Goal: Information Seeking & Learning: Learn about a topic

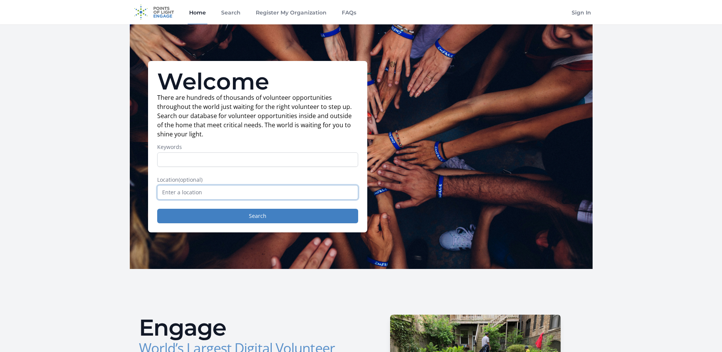
click at [208, 191] on input "text" at bounding box center [257, 192] width 201 height 14
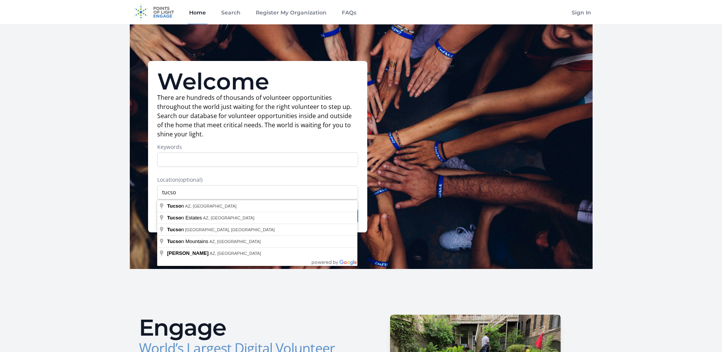
click at [195, 196] on input "tucso" at bounding box center [257, 192] width 201 height 14
type input "[GEOGRAPHIC_DATA], [GEOGRAPHIC_DATA], [GEOGRAPHIC_DATA]"
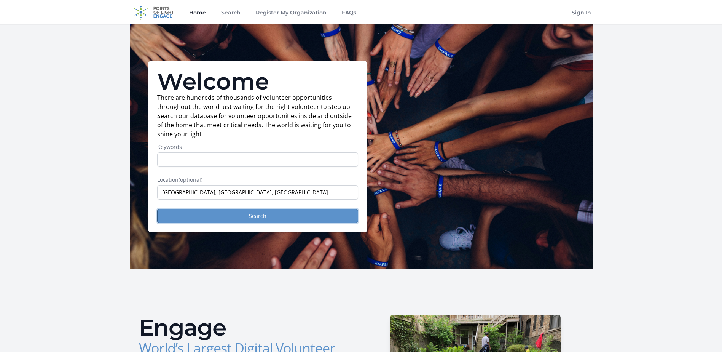
drag, startPoint x: 225, startPoint y: 214, endPoint x: 228, endPoint y: 217, distance: 4.0
click at [226, 215] on button "Search" at bounding box center [257, 216] width 201 height 14
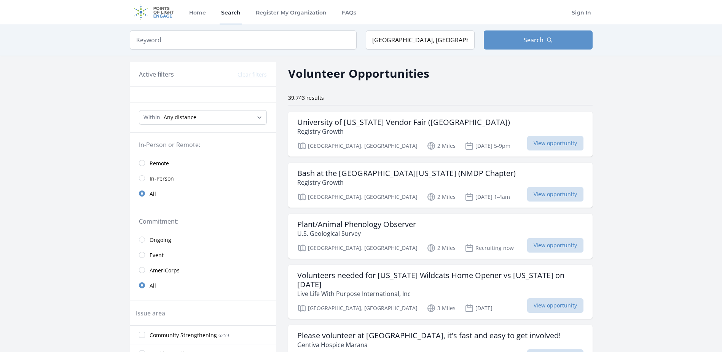
click at [144, 160] on link "Remote" at bounding box center [203, 162] width 146 height 15
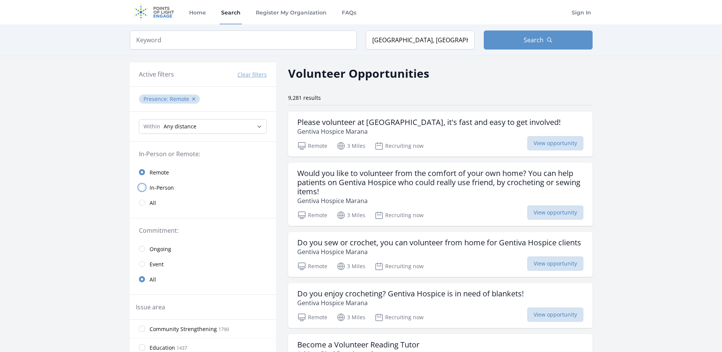
click at [143, 185] on input "radio" at bounding box center [142, 187] width 6 height 6
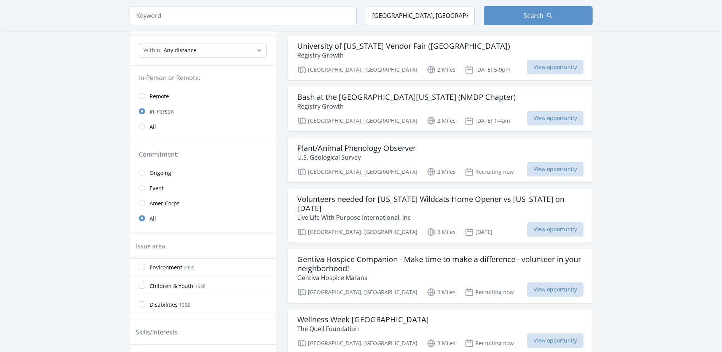
scroll to position [104, 0]
click at [140, 278] on input "Children & Youth 1638" at bounding box center [142, 276] width 6 height 6
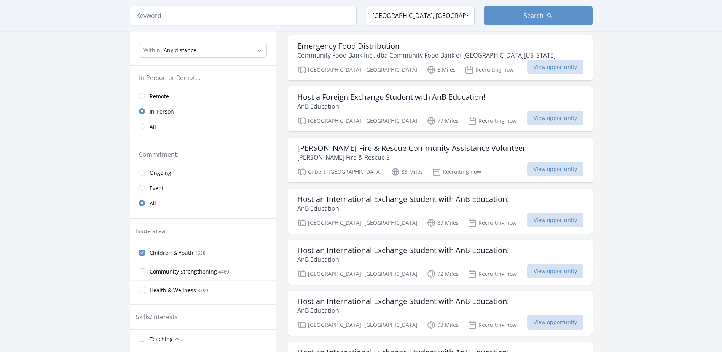
scroll to position [38, 0]
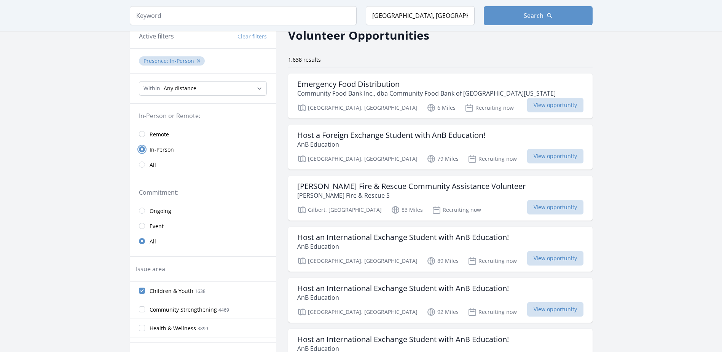
click at [143, 151] on input "radio" at bounding box center [142, 149] width 6 height 6
click at [144, 131] on link "Remote" at bounding box center [203, 133] width 146 height 15
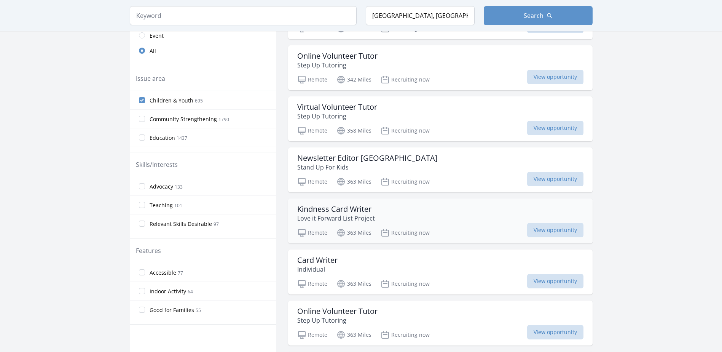
scroll to position [267, 0]
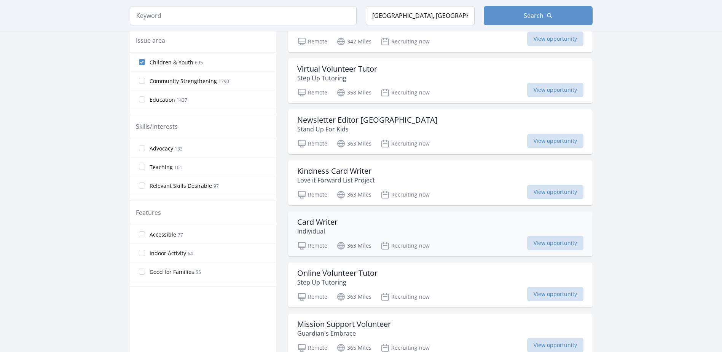
click at [322, 221] on h3 "Card Writer" at bounding box center [317, 221] width 40 height 9
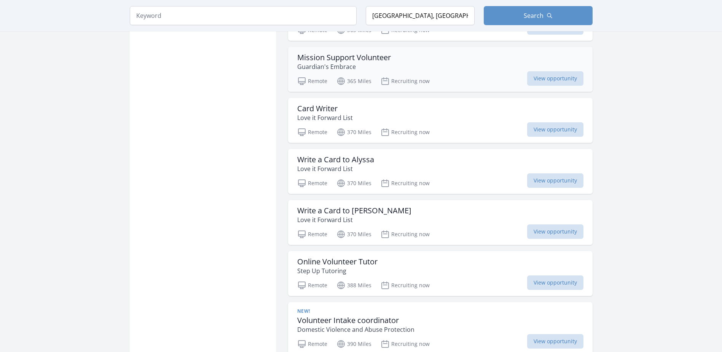
scroll to position [571, 0]
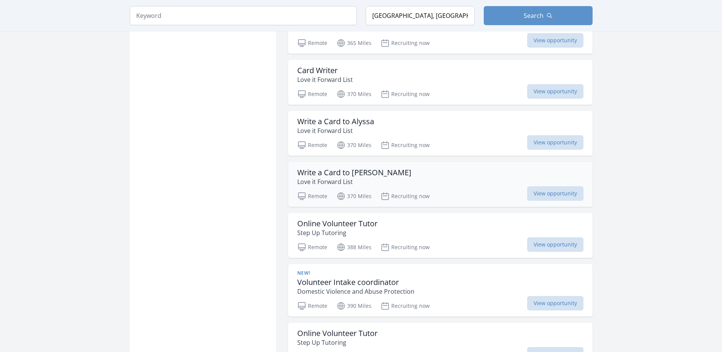
click at [548, 201] on div "Write a Card to [PERSON_NAME] Love it Forward List Remote 370 Miles Recruiting …" at bounding box center [440, 184] width 305 height 45
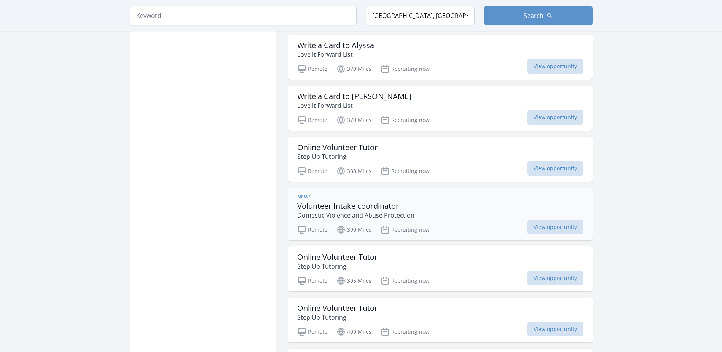
scroll to position [685, 0]
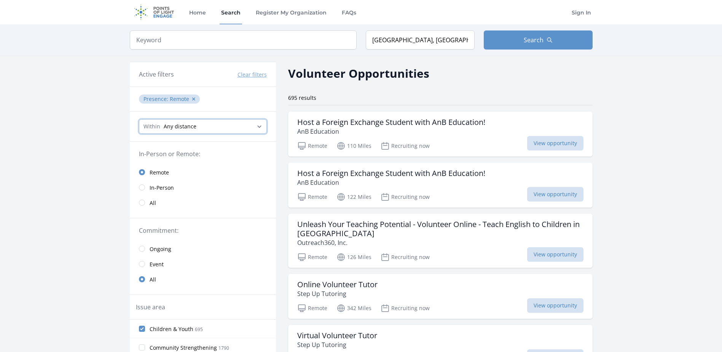
click at [235, 125] on select "Any distance , 5 Miles , 20 Miles , 50 Miles , 100 Miles" at bounding box center [203, 126] width 128 height 14
select select "80467"
click at [139, 119] on select "Any distance , 5 Miles , 20 Miles , 50 Miles , 100 Miles" at bounding box center [203, 126] width 128 height 14
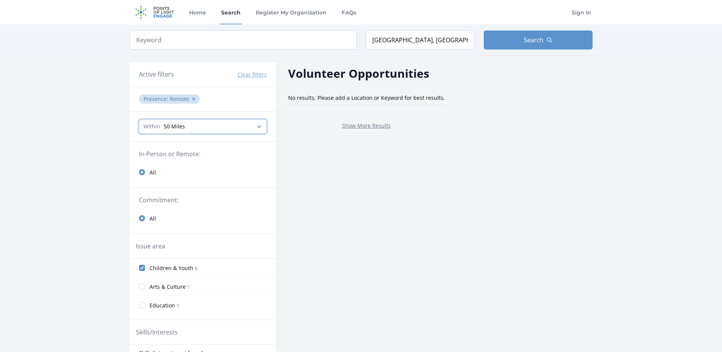
drag, startPoint x: 211, startPoint y: 123, endPoint x: 205, endPoint y: 129, distance: 8.6
click at [211, 123] on select "Any distance , 5 Miles , 20 Miles , 50 Miles , 100 Miles" at bounding box center [203, 126] width 128 height 14
select select "160934"
click at [139, 119] on select "Any distance , 5 Miles , 20 Miles , 50 Miles , 100 Miles" at bounding box center [203, 126] width 128 height 14
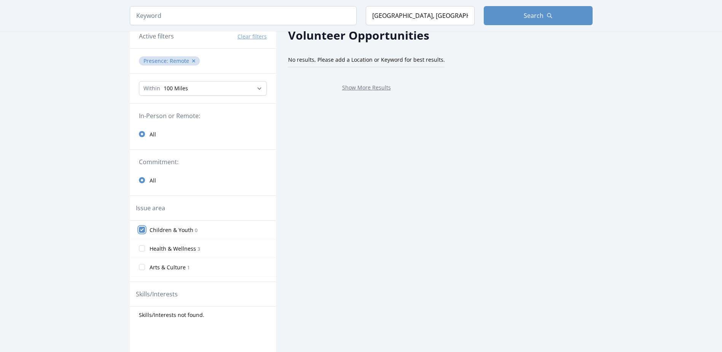
click at [142, 228] on input "Children & Youth 0" at bounding box center [142, 230] width 6 height 6
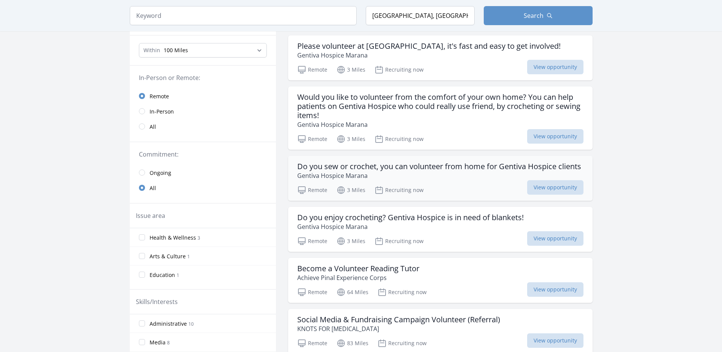
scroll to position [0, 0]
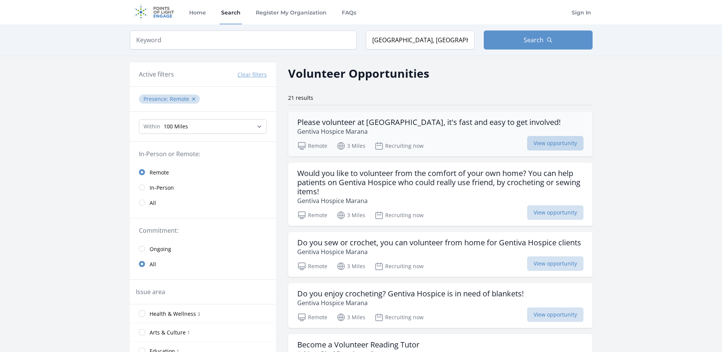
click at [552, 145] on span "View opportunity" at bounding box center [555, 143] width 56 height 14
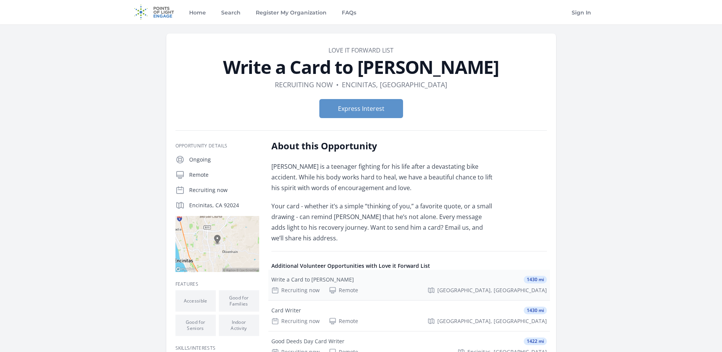
scroll to position [38, 0]
